Goal: Register for event/course

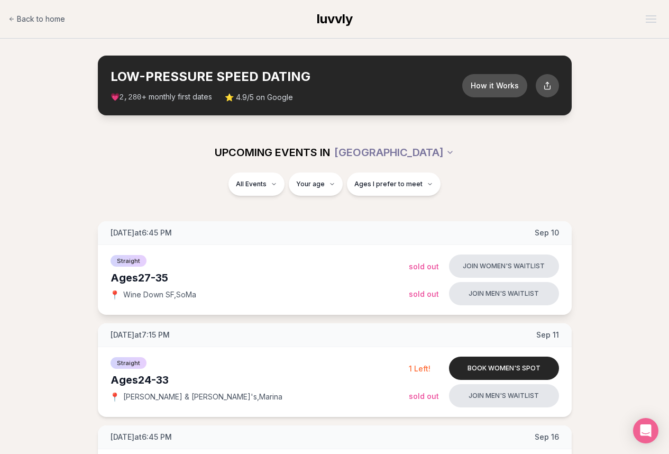
click at [146, 283] on div "Ages 27-35" at bounding box center [260, 277] width 298 height 15
click at [142, 279] on div "Ages 27-35" at bounding box center [260, 277] width 298 height 15
